Goal: Check status: Check status

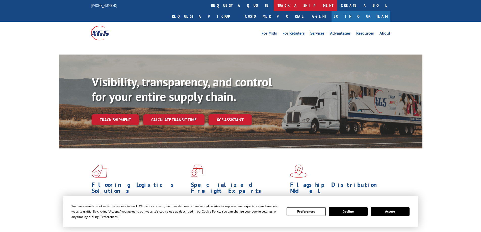
click at [273, 8] on link "track a shipment" at bounding box center [304, 5] width 63 height 11
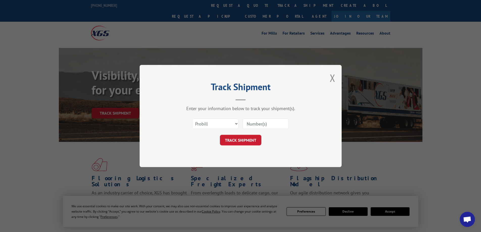
drag, startPoint x: 220, startPoint y: 124, endPoint x: 219, endPoint y: 128, distance: 3.6
click at [220, 124] on select "Select category... Probill BOL PO" at bounding box center [215, 123] width 46 height 11
select select "bol"
click at [192, 118] on select "Select category... Probill BOL PO" at bounding box center [215, 123] width 46 height 11
click at [260, 128] on input at bounding box center [265, 123] width 46 height 11
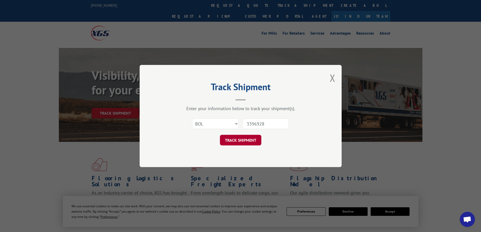
type input "3396928"
click at [259, 138] on button "TRACK SHIPMENT" at bounding box center [240, 140] width 41 height 11
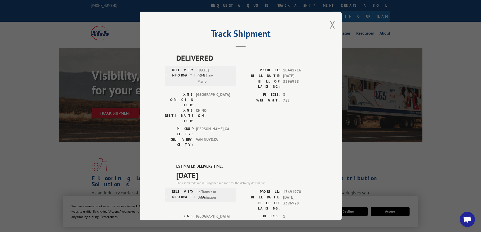
drag, startPoint x: 217, startPoint y: 146, endPoint x: 173, endPoint y: 145, distance: 43.4
copy span "[DATE]"
click at [254, 163] on label "ESTIMATED DELIVERY TIME:" at bounding box center [246, 166] width 140 height 6
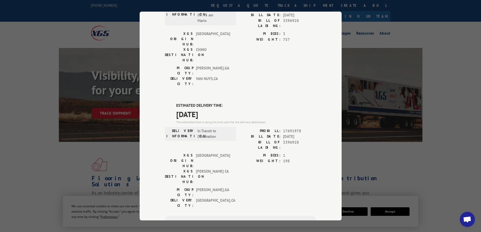
scroll to position [93, 0]
